Goal: Task Accomplishment & Management: Manage account settings

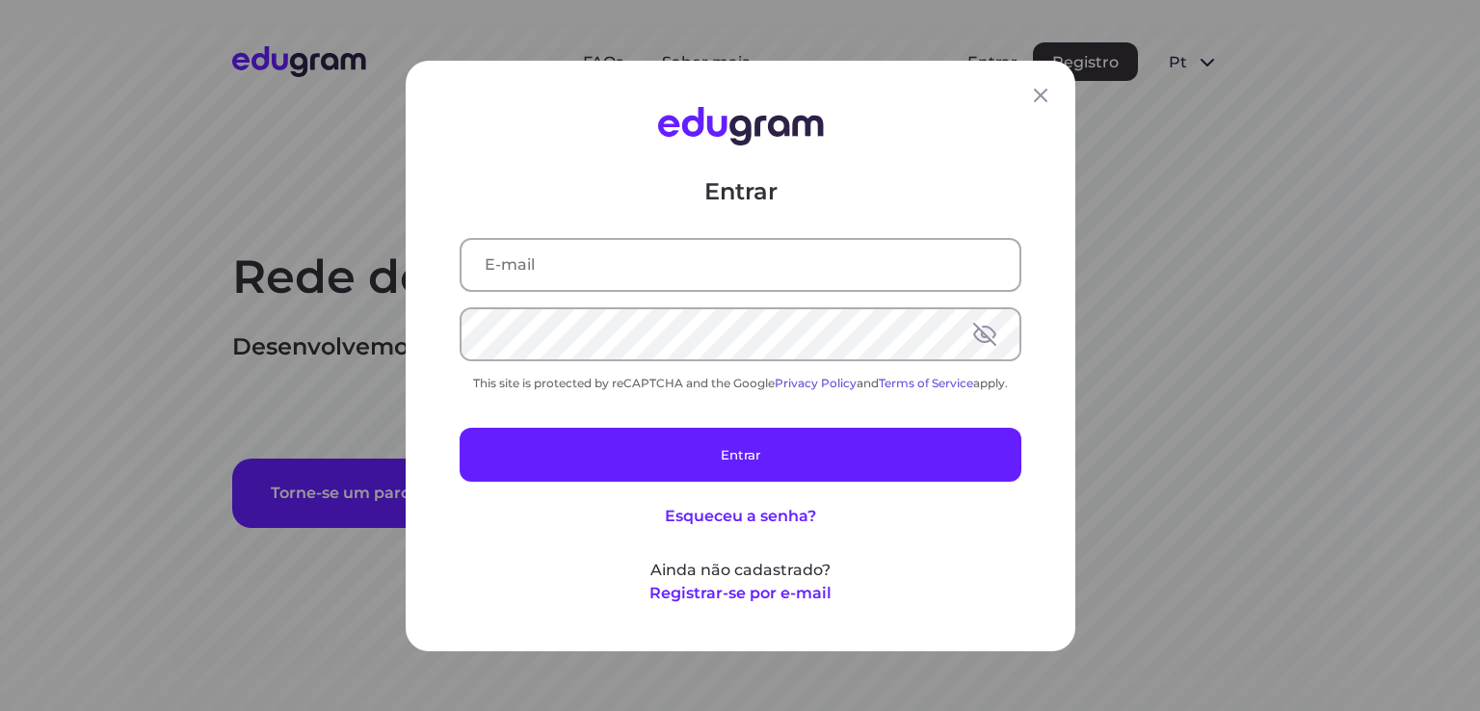
click at [721, 246] on input "text" at bounding box center [741, 264] width 558 height 50
click at [713, 255] on input "text" at bounding box center [741, 264] width 558 height 50
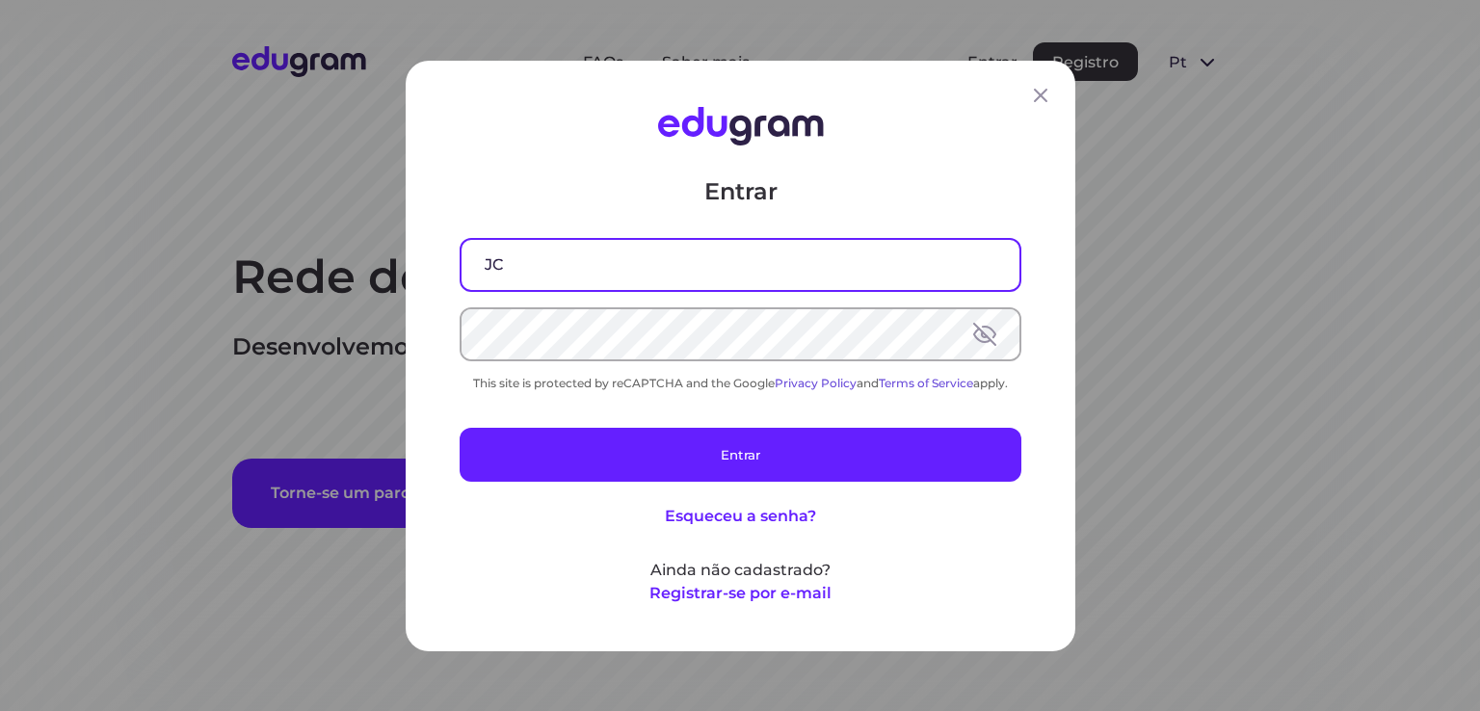
type input "J"
type input "[EMAIL_ADDRESS][PERSON_NAME][DOMAIN_NAME]"
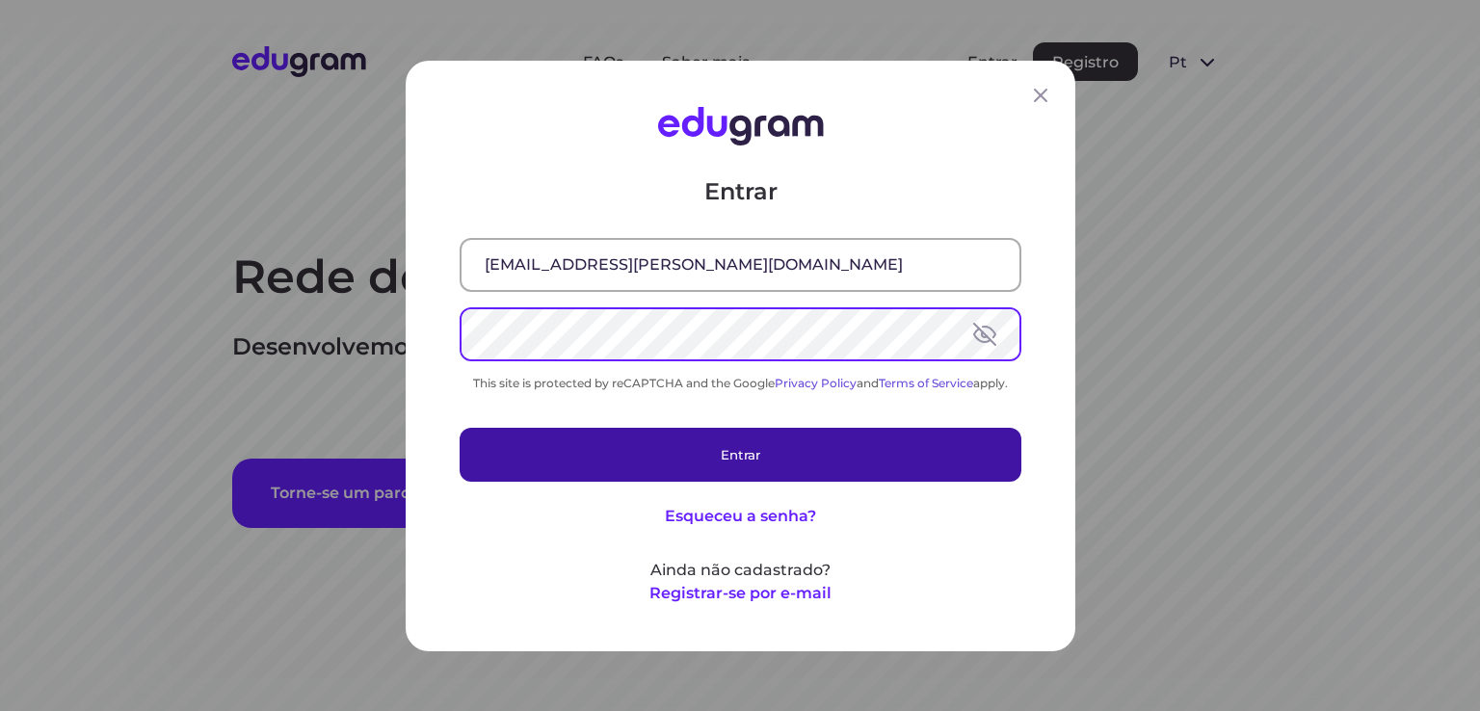
click at [648, 467] on button "Entrar" at bounding box center [741, 454] width 562 height 54
